Goal: Check status: Check status

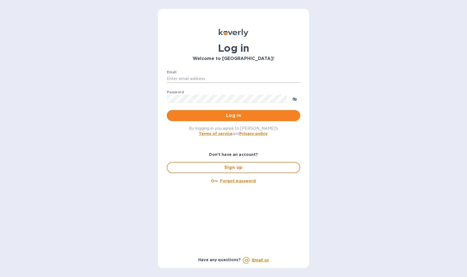
click at [228, 78] on input "Email" at bounding box center [234, 79] width 134 height 8
type input "mark@formaticum.com"
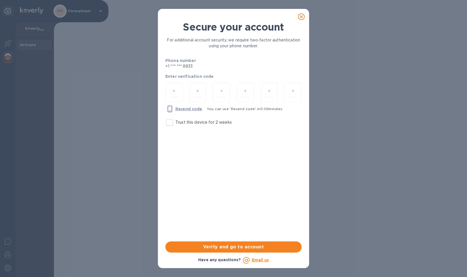
click at [164, 123] on input "Trust this device for 2 weeks" at bounding box center [170, 123] width 12 height 12
checkbox input "true"
click at [183, 87] on div at bounding box center [174, 93] width 24 height 28
click at [172, 92] on input "number" at bounding box center [174, 92] width 8 height 10
paste input "5"
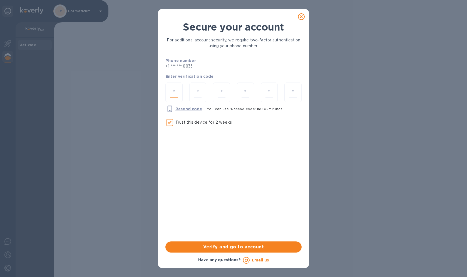
type input "5"
type input "9"
type input "7"
type input "6"
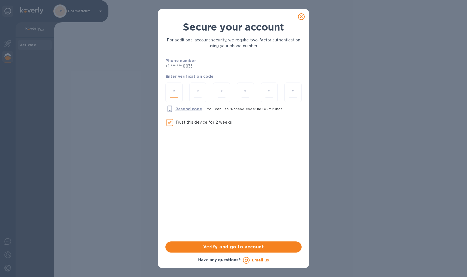
type input "7"
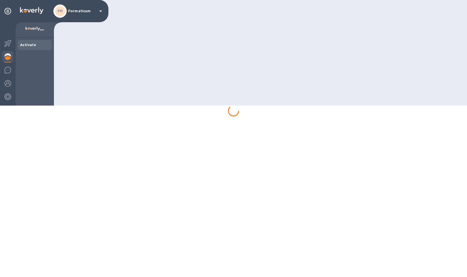
click at [209, 106] on html "FM Formaticum Activate" at bounding box center [233, 53] width 467 height 106
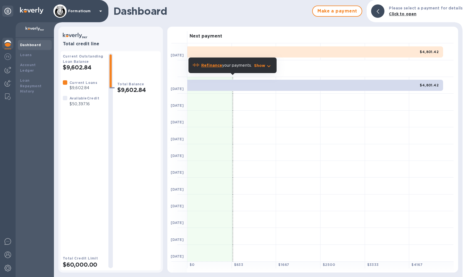
click at [265, 66] on p "Show" at bounding box center [259, 66] width 11 height 6
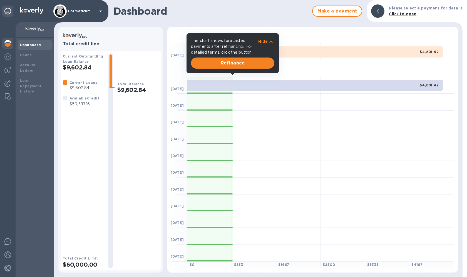
click at [281, 90] on div "$4,801.42" at bounding box center [315, 85] width 256 height 11
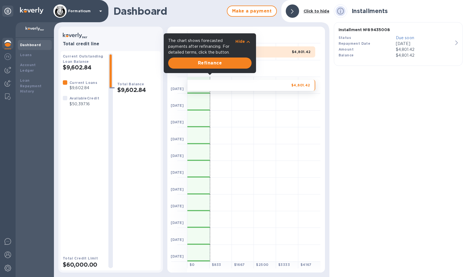
click at [247, 41] on icon "button" at bounding box center [248, 42] width 7 height 7
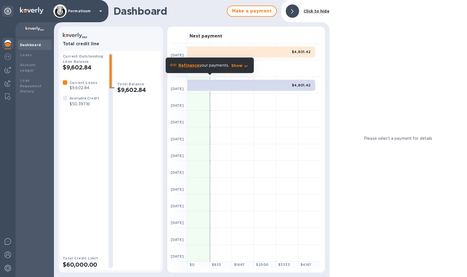
click at [305, 8] on p "Click to hide" at bounding box center [317, 11] width 26 height 6
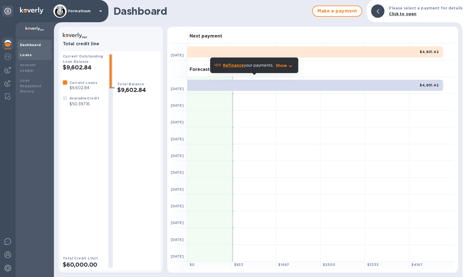
click at [26, 55] on b "Loans" at bounding box center [26, 55] width 12 height 4
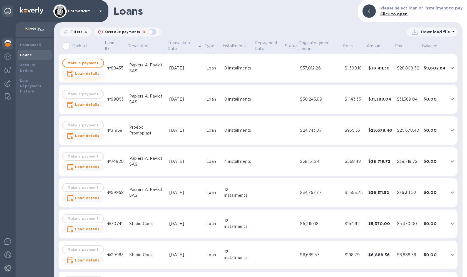
click at [88, 74] on b "Loan details" at bounding box center [87, 73] width 24 height 4
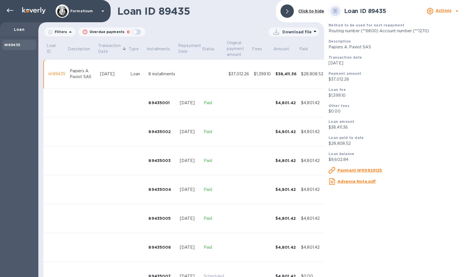
scroll to position [53, 0]
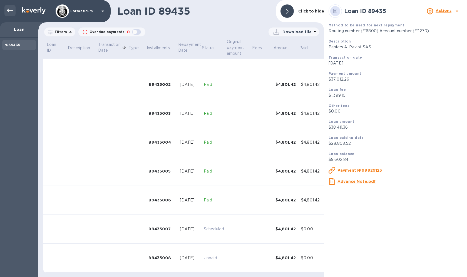
click at [9, 12] on icon at bounding box center [10, 10] width 7 height 7
